Goal: Information Seeking & Learning: Learn about a topic

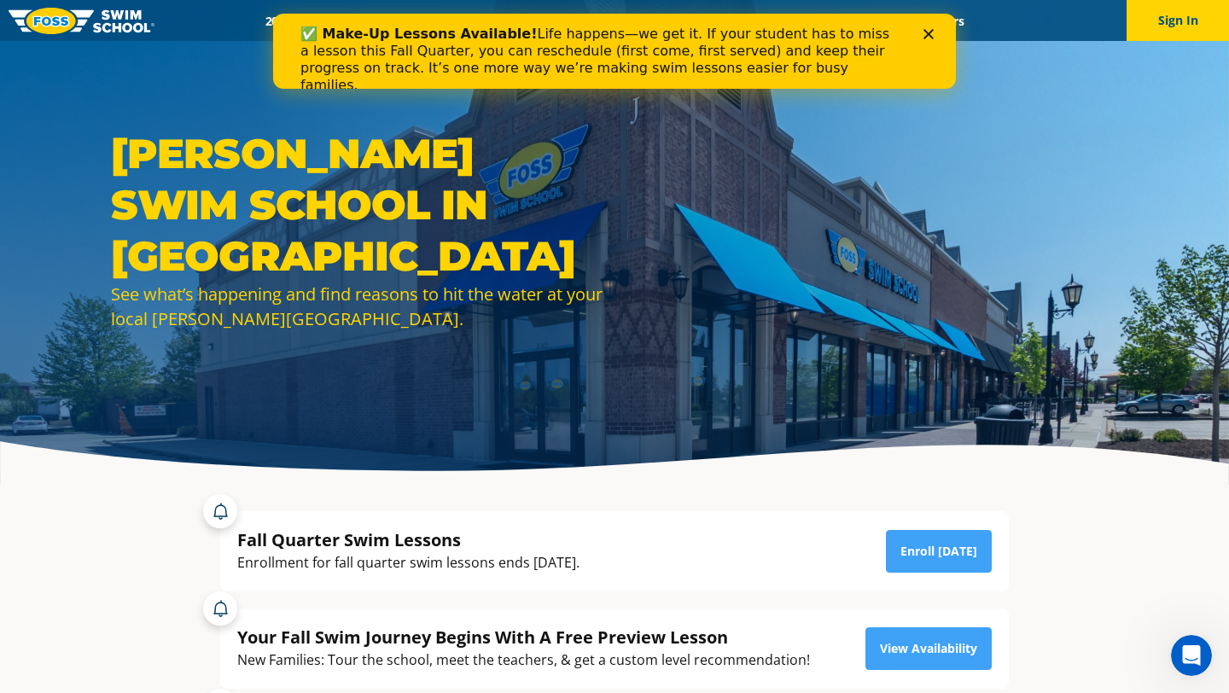
click at [923, 30] on polygon "Close" at bounding box center [928, 34] width 10 height 10
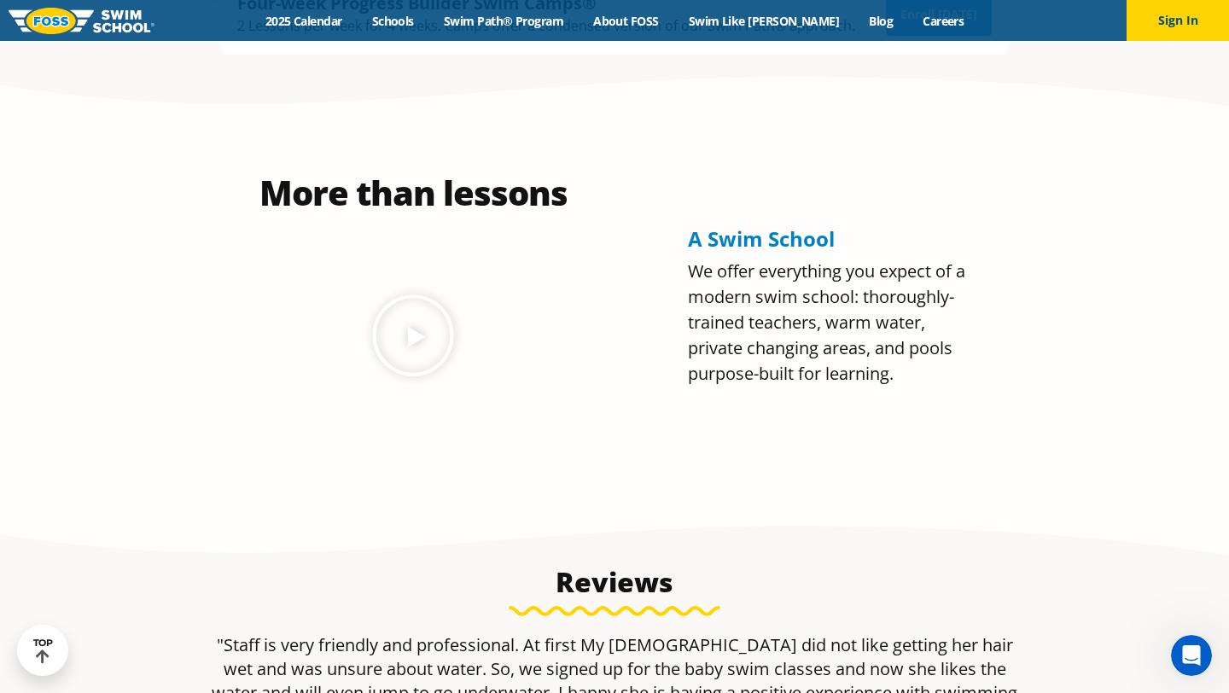
scroll to position [733, 0]
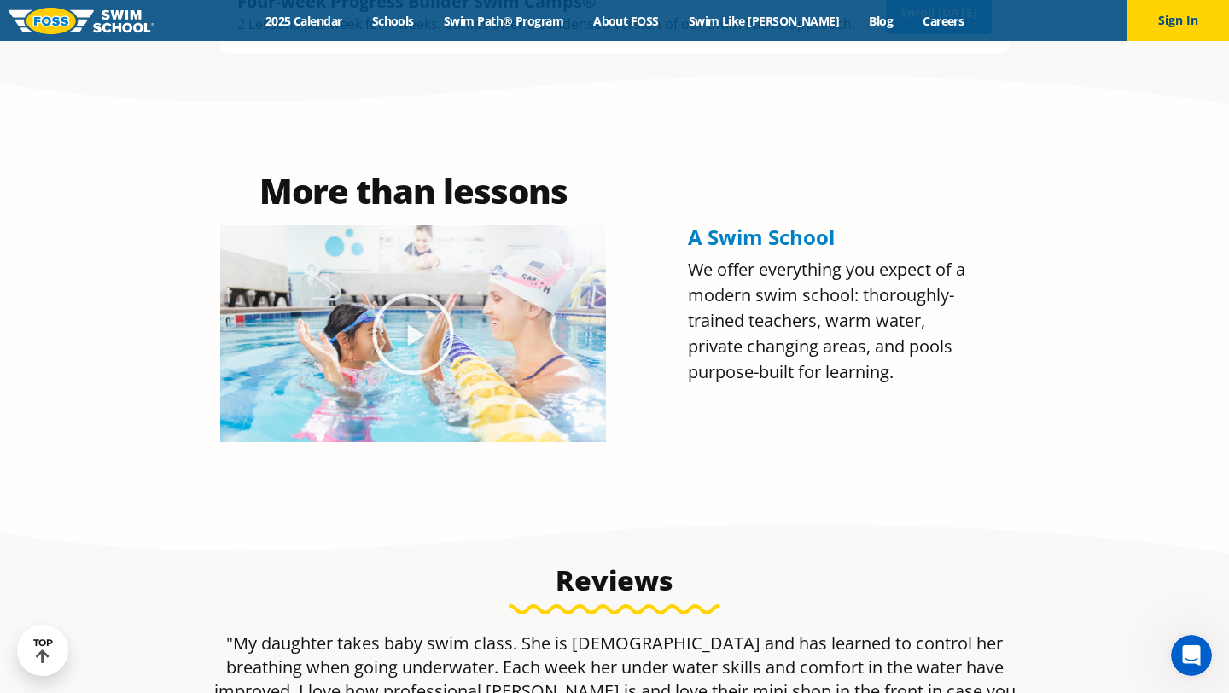
click at [406, 323] on icon "Play Video about Olympian Regan Smith, FOSS" at bounding box center [412, 333] width 85 height 85
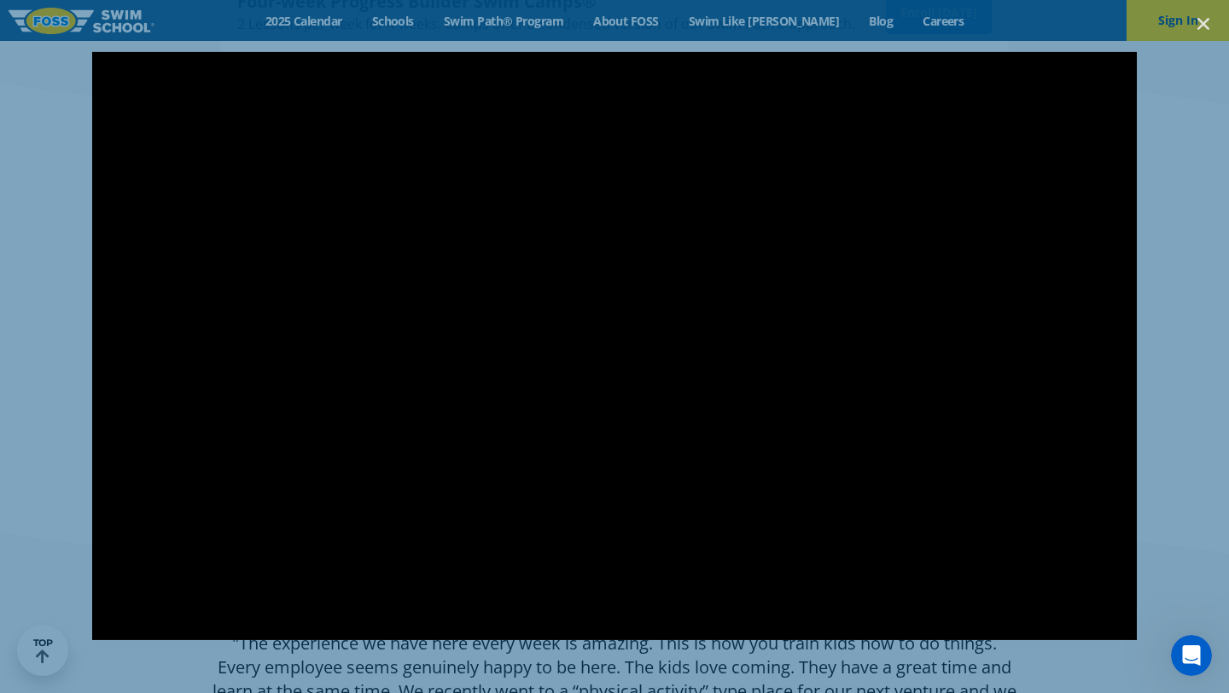
click at [511, 15] on div at bounding box center [614, 346] width 1229 height 693
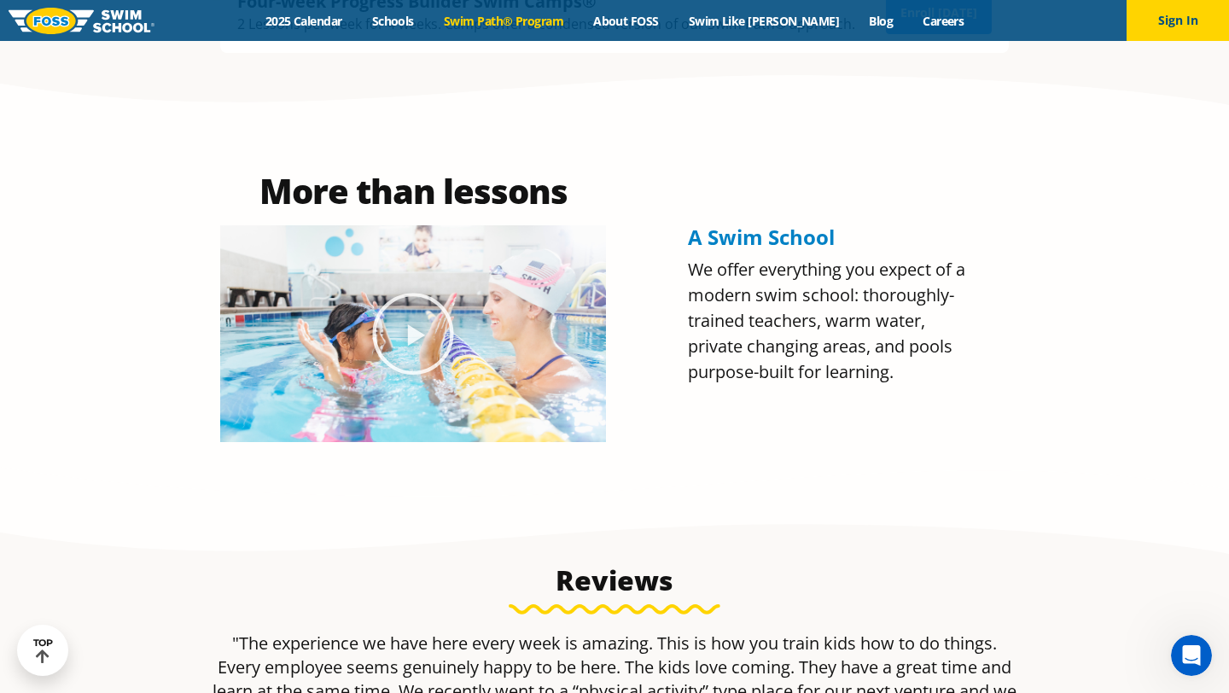
click at [514, 24] on link "Swim Path® Program" at bounding box center [502, 21] width 149 height 16
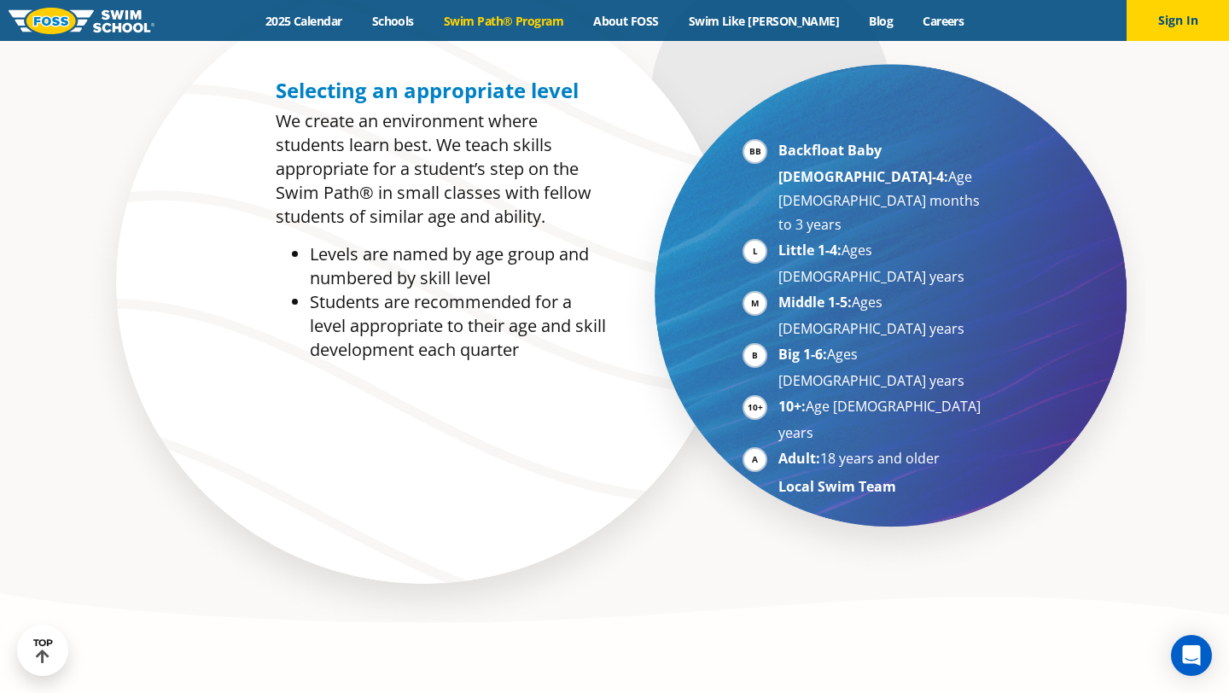
scroll to position [941, 0]
